Goal: Find contact information: Find contact information

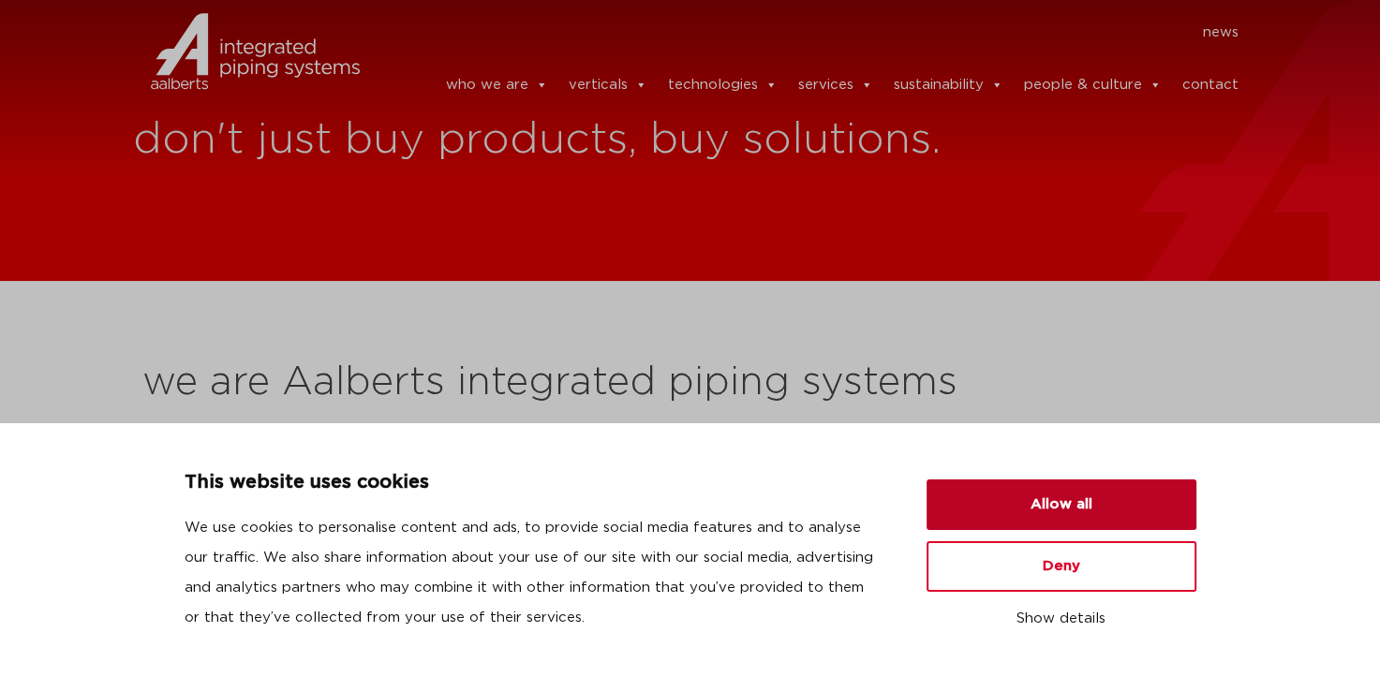
click at [1068, 496] on button "Allow all" at bounding box center [1061, 505] width 270 height 51
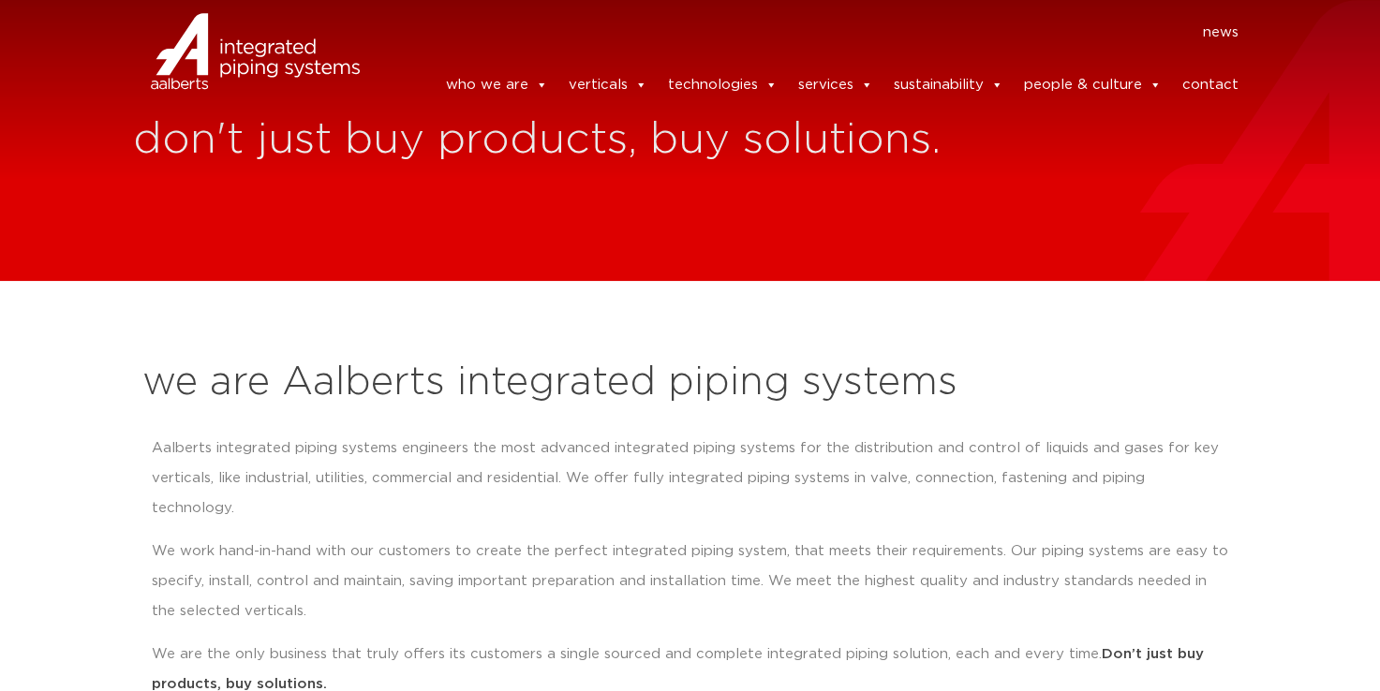
click at [1210, 71] on link "contact" at bounding box center [1209, 85] width 56 height 37
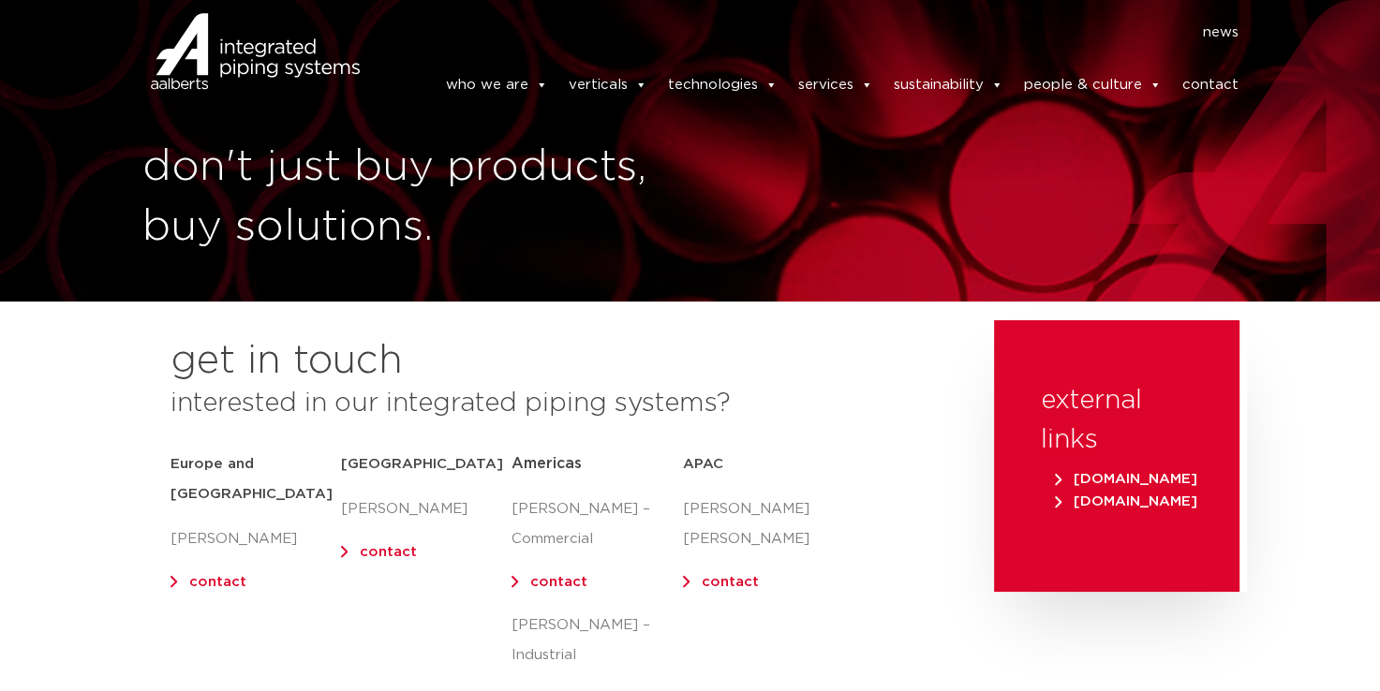
click at [216, 575] on link "contact" at bounding box center [217, 582] width 57 height 14
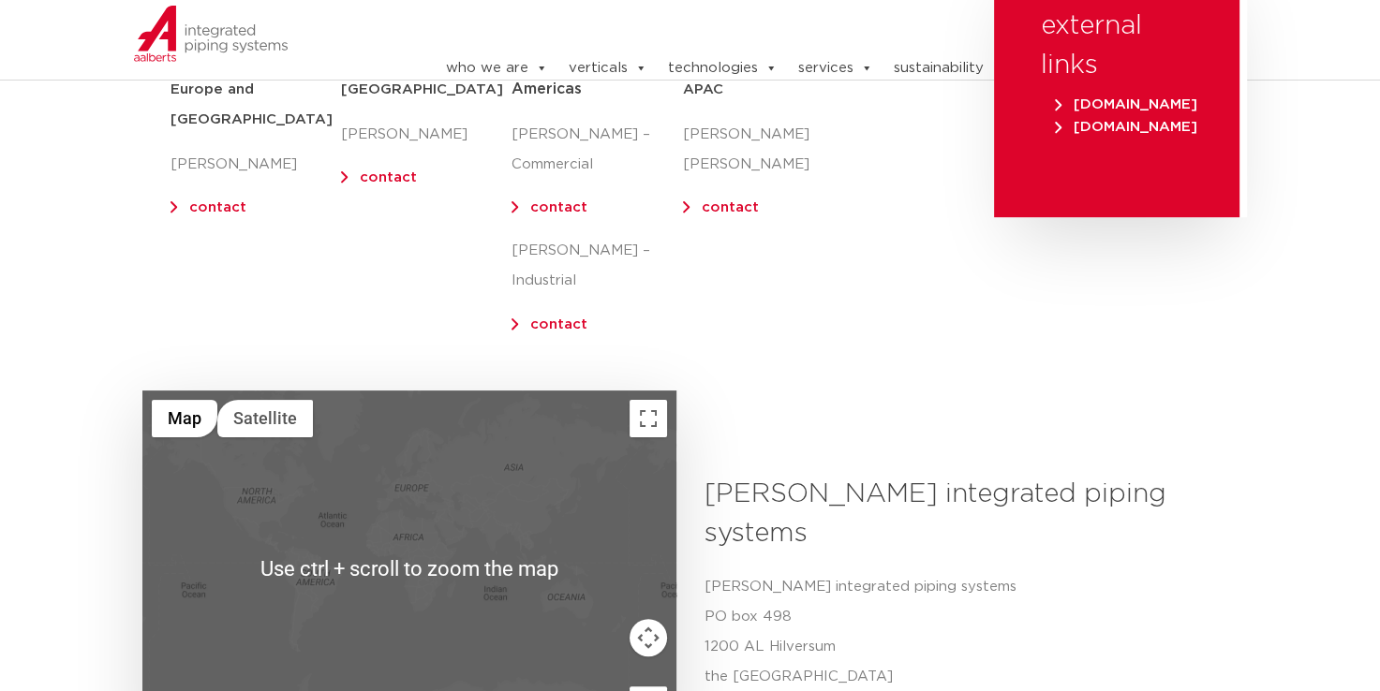
scroll to position [94, 0]
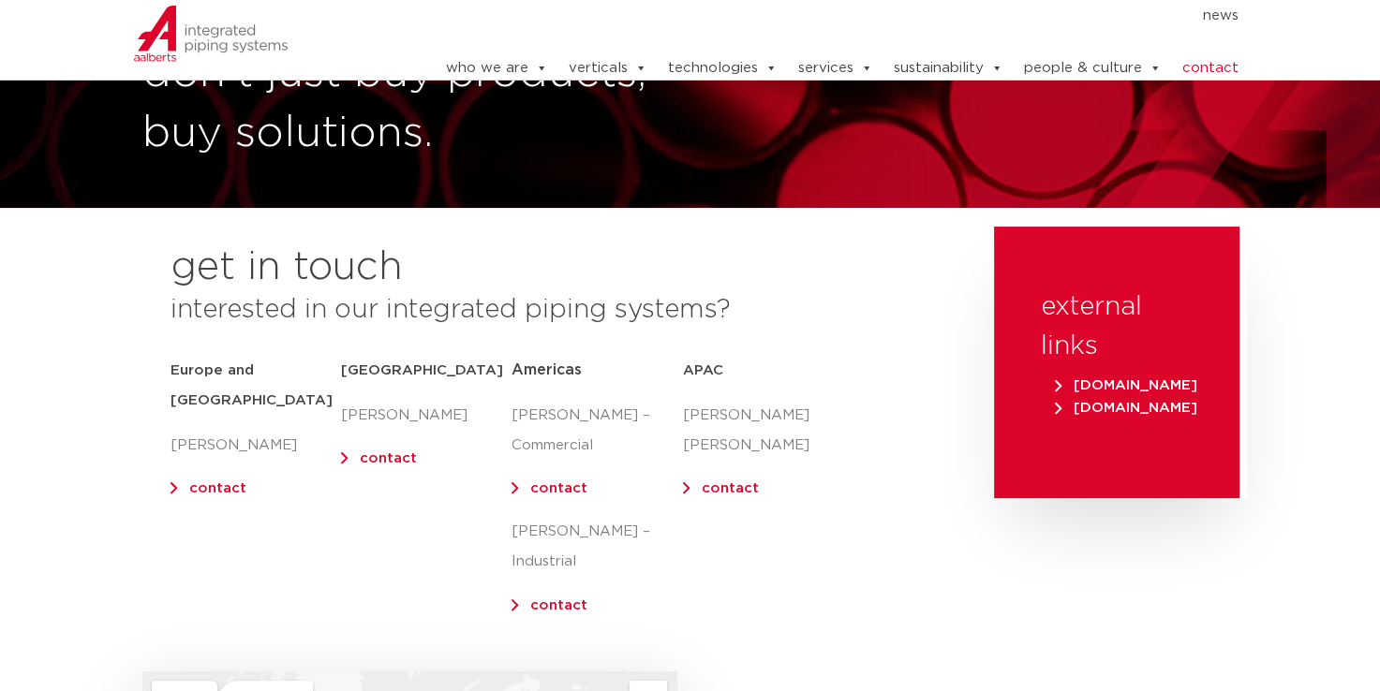
click at [211, 481] on link "contact" at bounding box center [217, 488] width 57 height 14
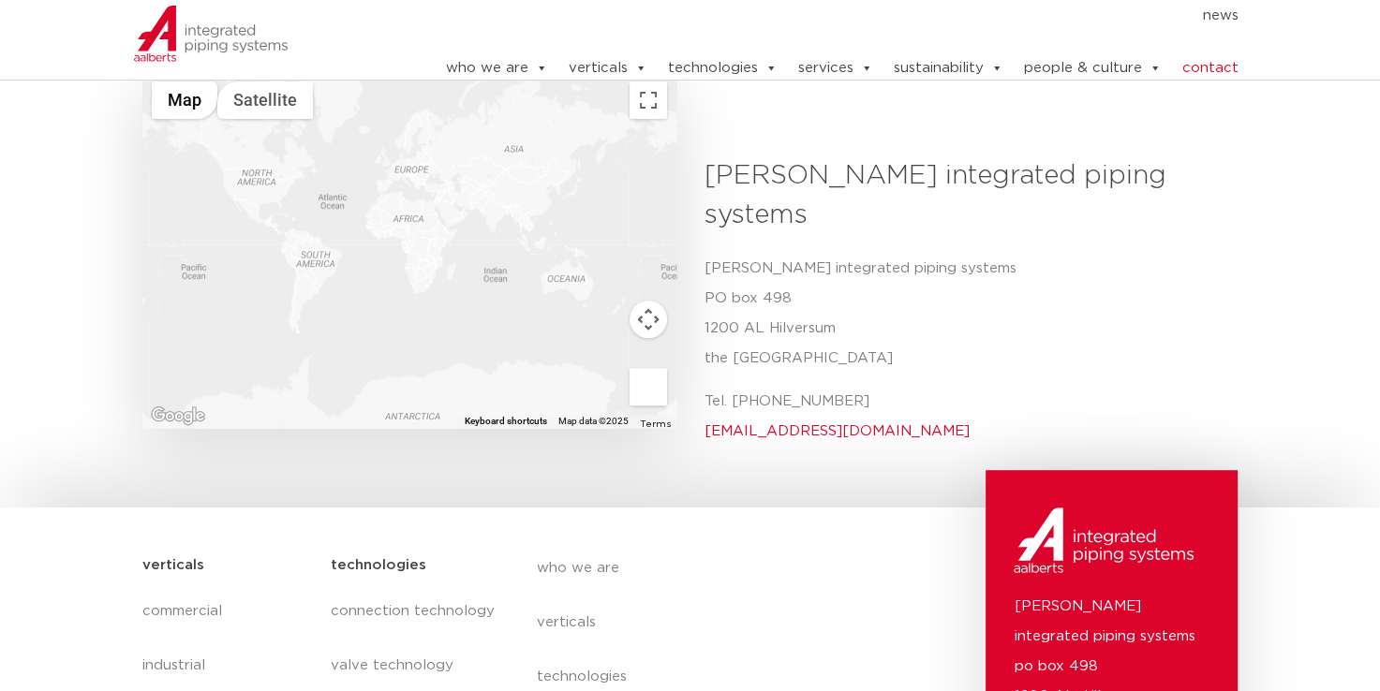
scroll to position [749, 0]
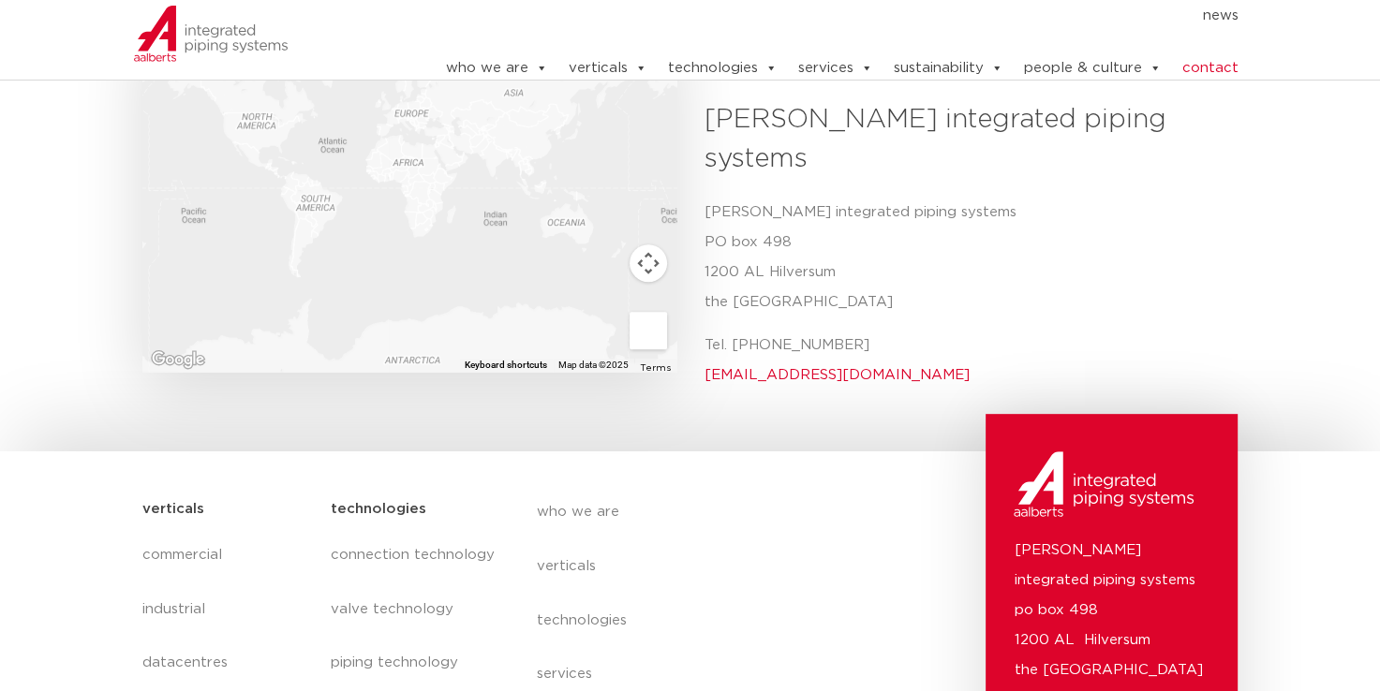
drag, startPoint x: 733, startPoint y: 272, endPoint x: 902, endPoint y: 287, distance: 169.3
click at [902, 331] on p "Tel. +31 (0) 35 6884 211 info@aalberts-ips.com" at bounding box center [964, 361] width 520 height 60
drag, startPoint x: 902, startPoint y: 287, endPoint x: 761, endPoint y: 238, distance: 148.7
click at [761, 238] on p "Aalberts integrated piping systems PO box 498 1200 AL Hilversum the Netherlands" at bounding box center [964, 258] width 520 height 120
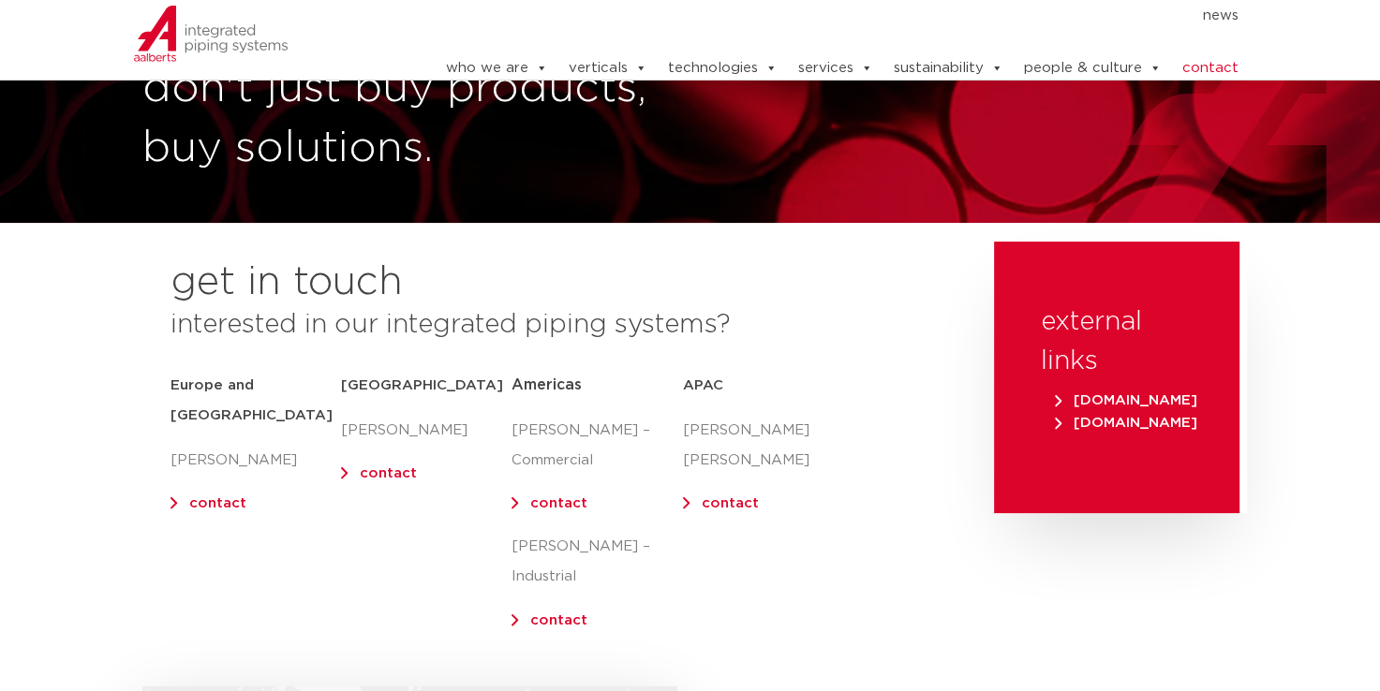
scroll to position [0, 0]
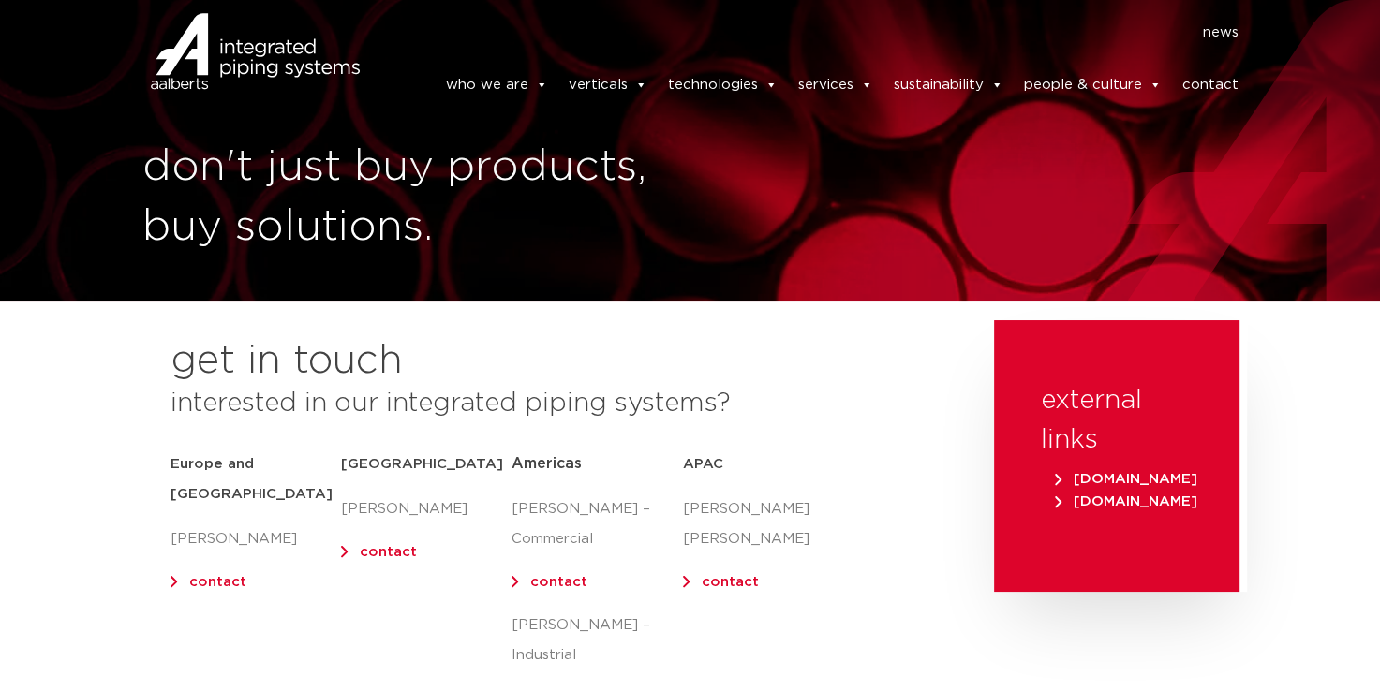
click at [189, 575] on link "contact" at bounding box center [217, 582] width 57 height 14
click at [884, 551] on div "get in touch interested in our integrated piping systems? Europe and UK Olaf Ja…" at bounding box center [558, 542] width 851 height 445
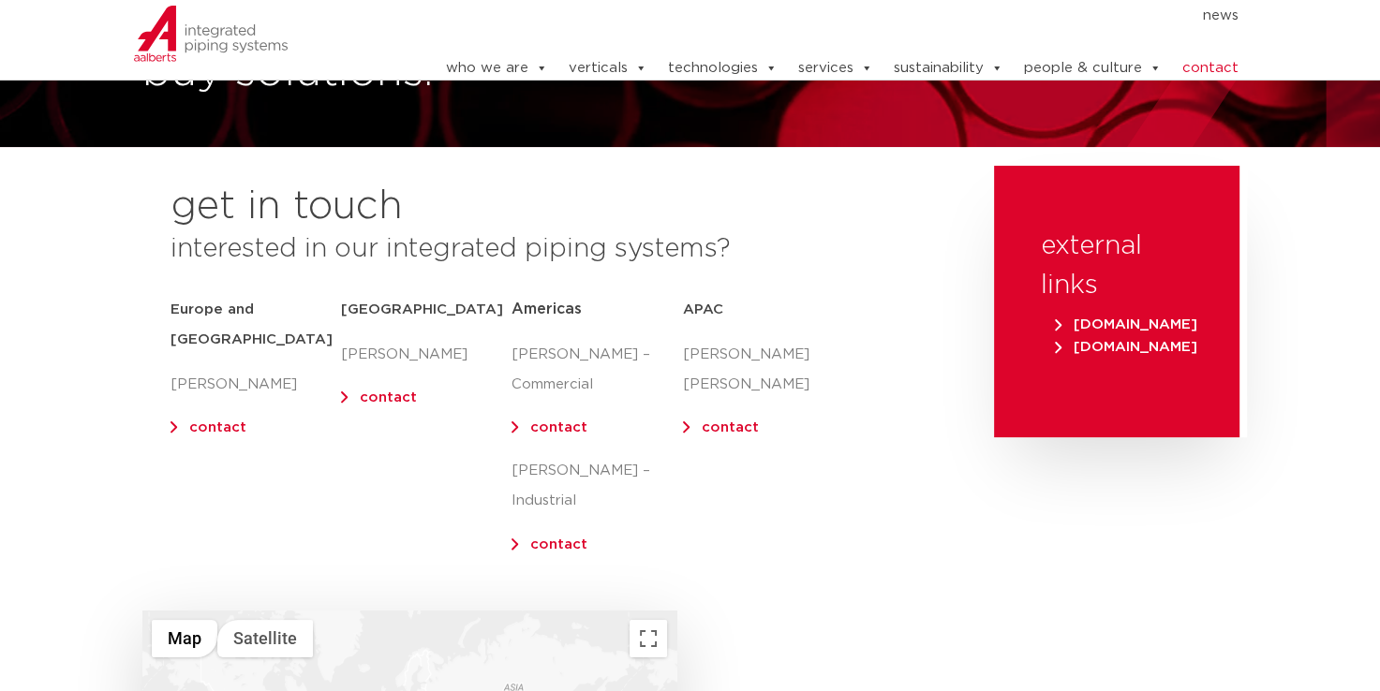
scroll to position [187, 0]
